Goal: Check status: Check status

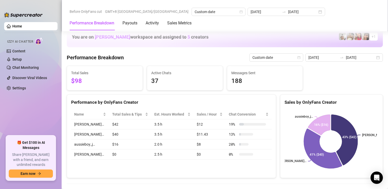
scroll to position [642, 0]
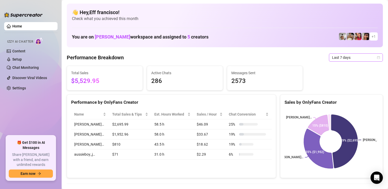
click at [342, 59] on span "Last 7 days" at bounding box center [356, 58] width 48 height 8
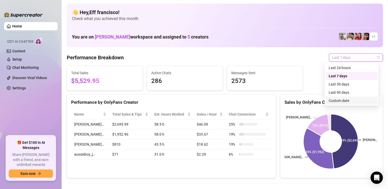
click at [337, 98] on div "Custom date" at bounding box center [352, 101] width 46 height 6
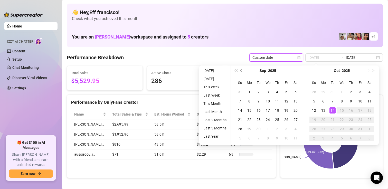
type input "[DATE]"
click at [332, 110] on div "14" at bounding box center [333, 110] width 6 height 6
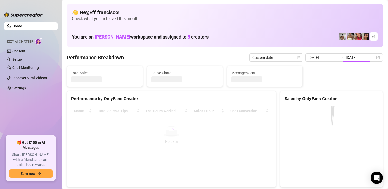
type input "[DATE]"
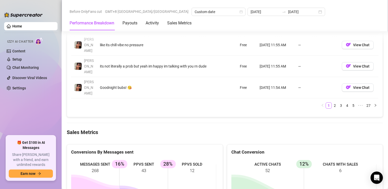
scroll to position [694, 0]
